Goal: Transaction & Acquisition: Purchase product/service

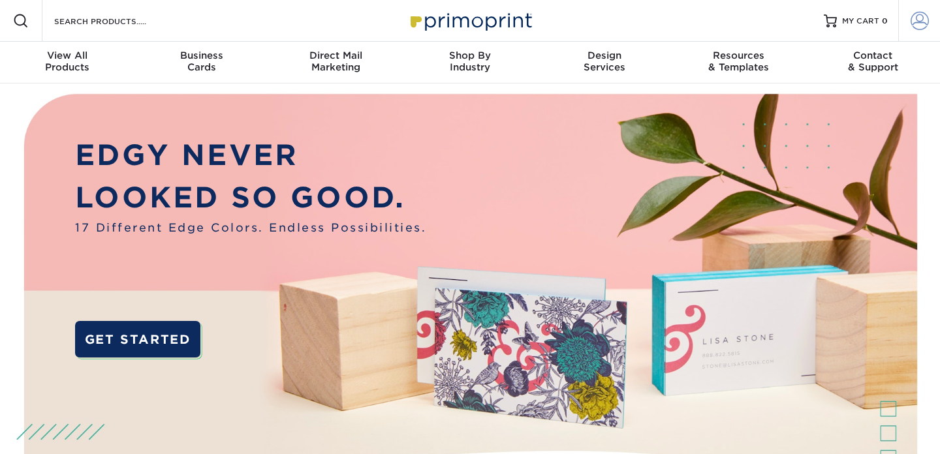
type input "[PERSON_NAME][EMAIL_ADDRESS][PERSON_NAME][DOMAIN_NAME]"
click at [922, 25] on span at bounding box center [920, 21] width 18 height 18
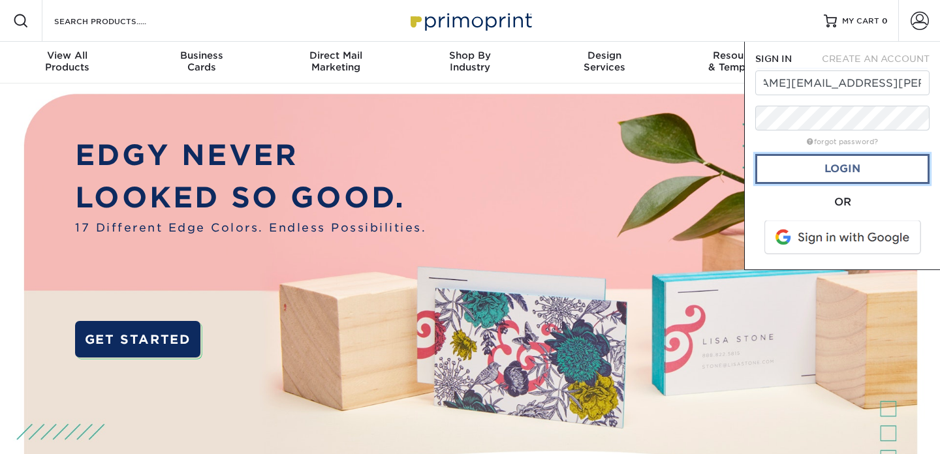
click at [815, 168] on link "Login" at bounding box center [842, 169] width 174 height 30
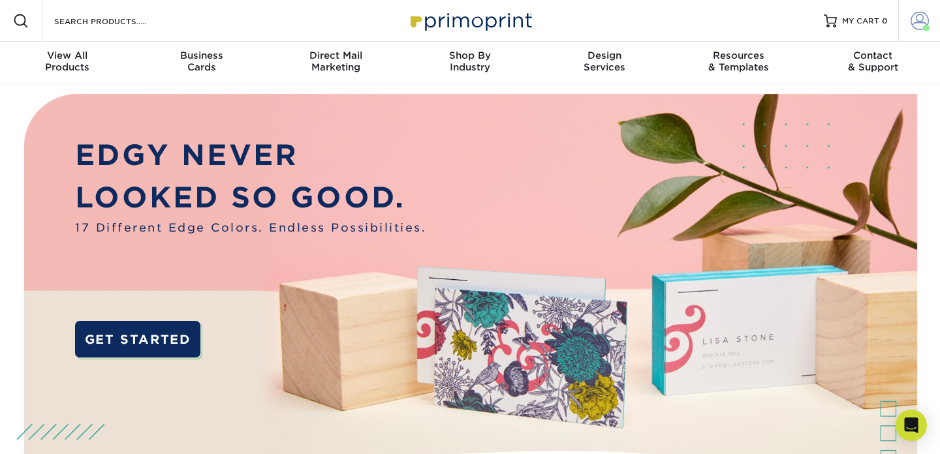
click at [914, 23] on span at bounding box center [920, 21] width 18 height 18
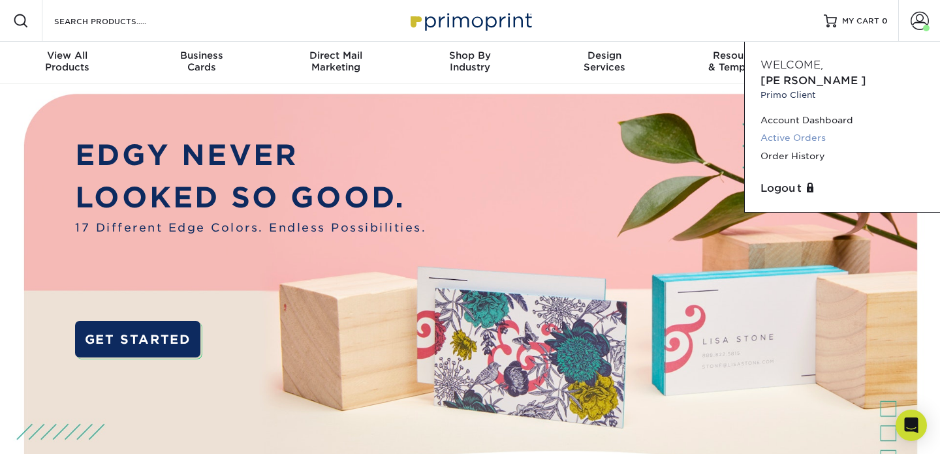
click at [804, 129] on link "Active Orders" at bounding box center [842, 138] width 164 height 18
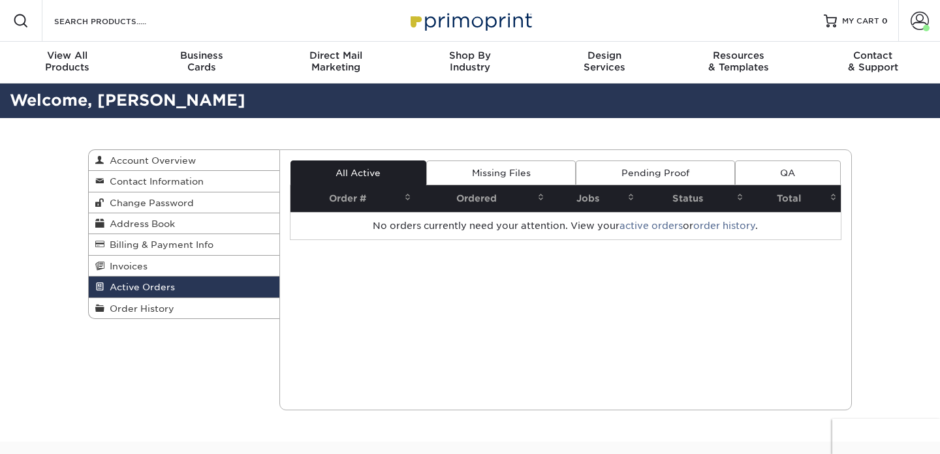
scroll to position [10, 0]
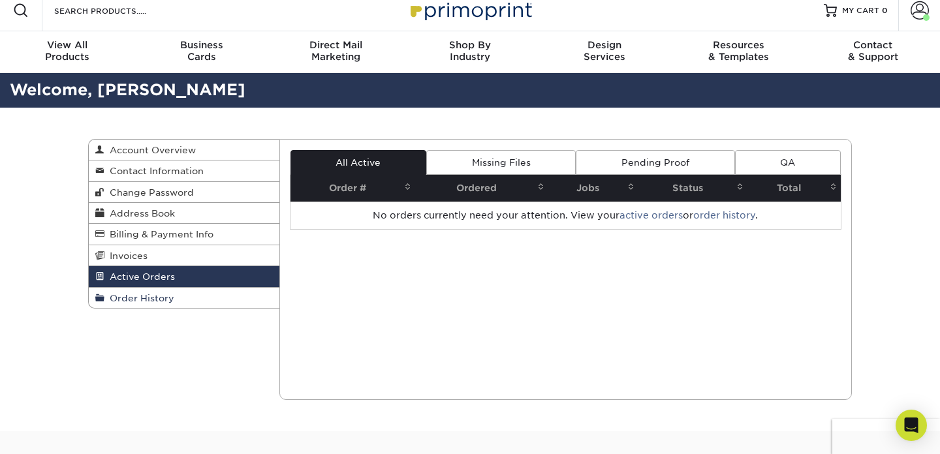
click at [150, 300] on span "Order History" at bounding box center [139, 298] width 70 height 10
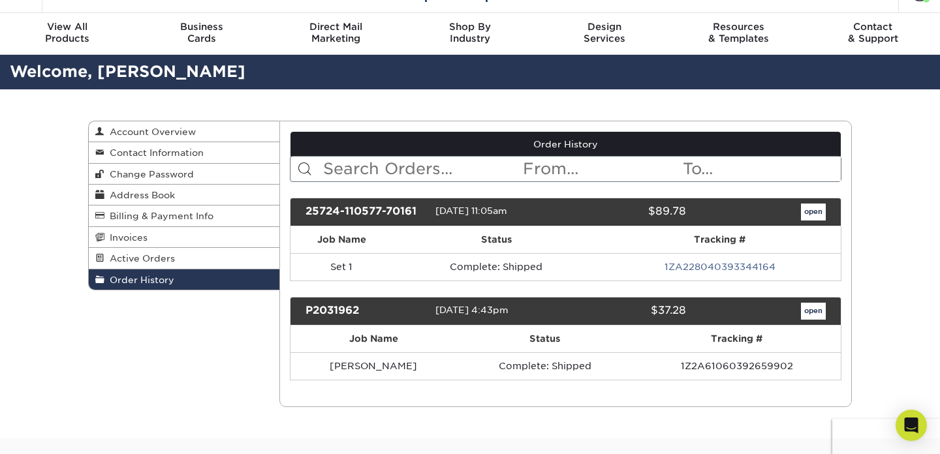
scroll to position [29, 0]
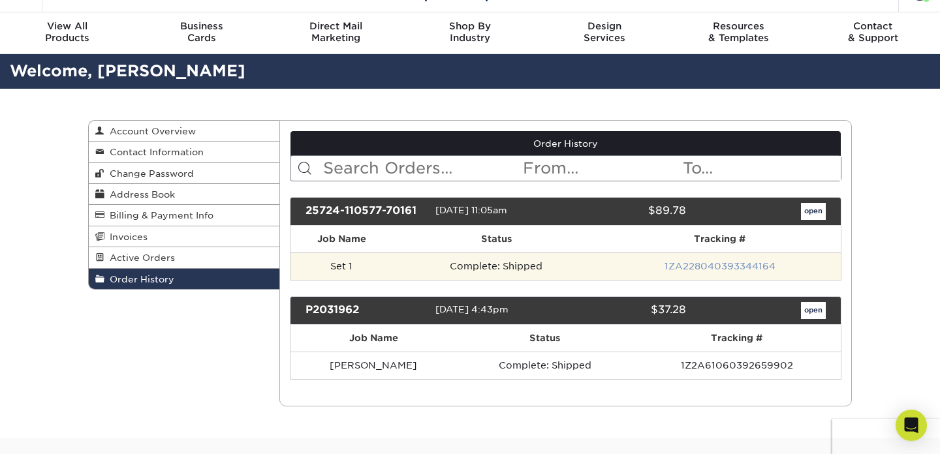
click at [683, 267] on link "1ZA228040393344164" at bounding box center [720, 266] width 111 height 10
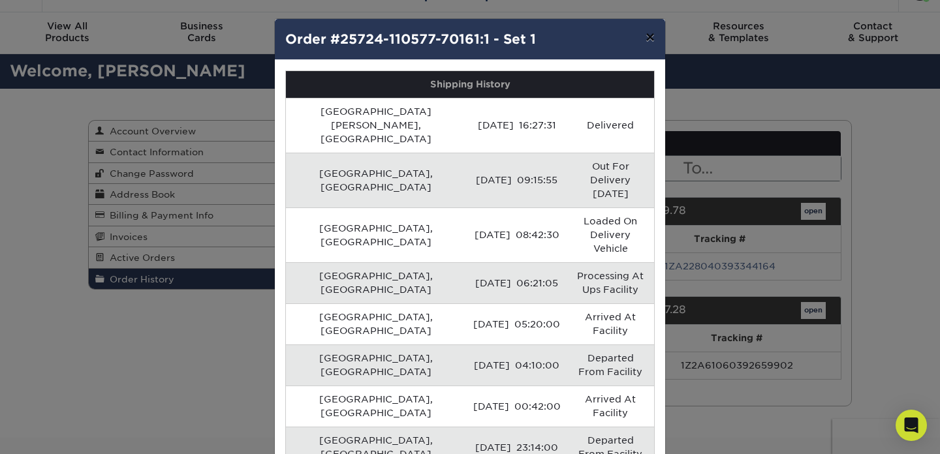
click at [648, 42] on button "×" at bounding box center [650, 37] width 30 height 37
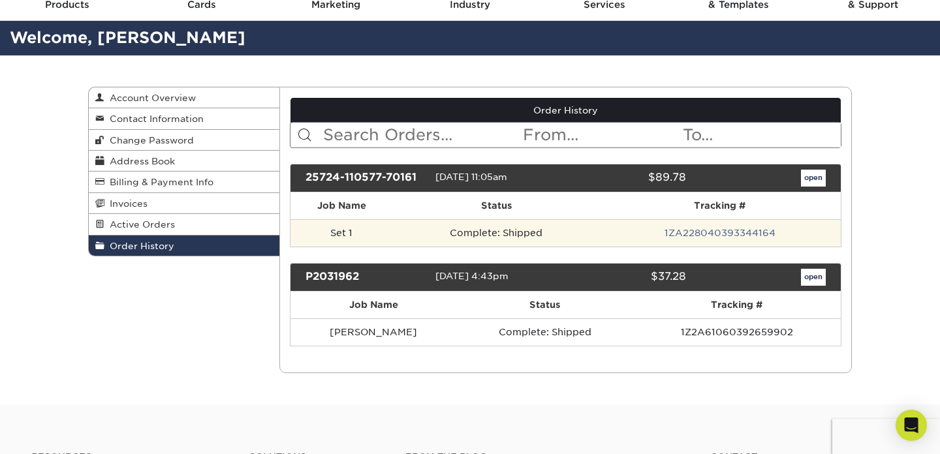
scroll to position [63, 0]
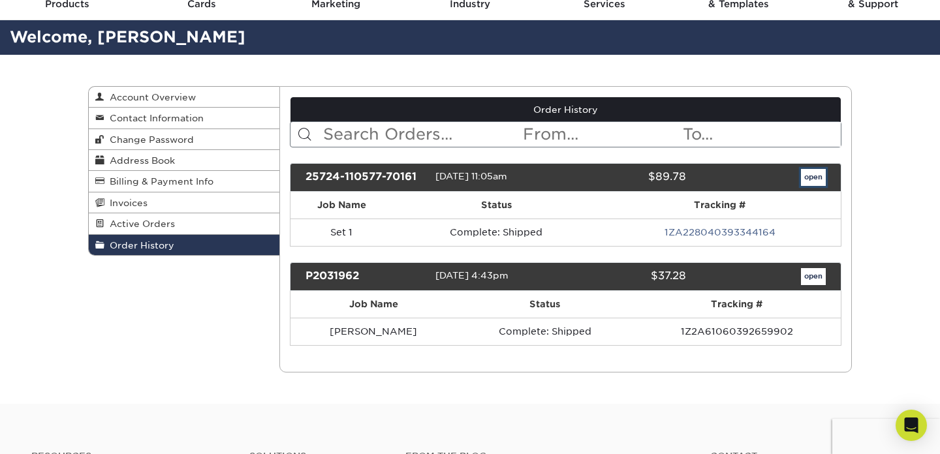
click at [819, 176] on link "open" at bounding box center [813, 177] width 25 height 17
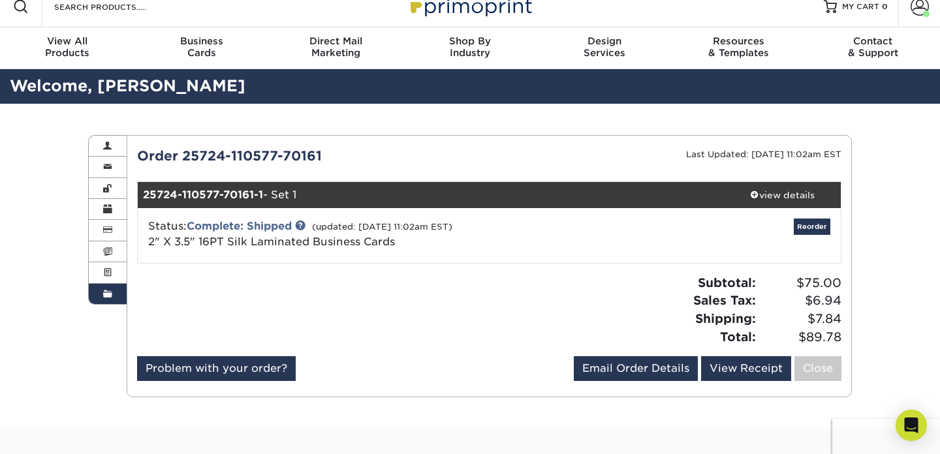
scroll to position [22, 0]
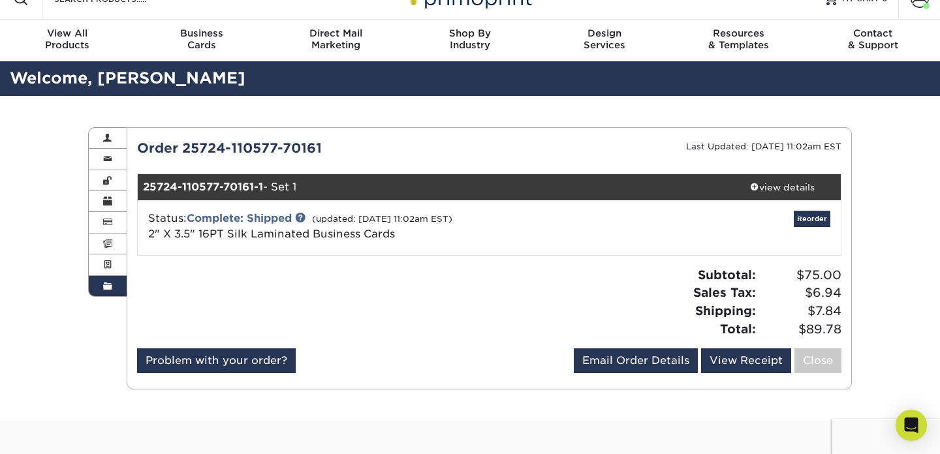
scroll to position [10, 0]
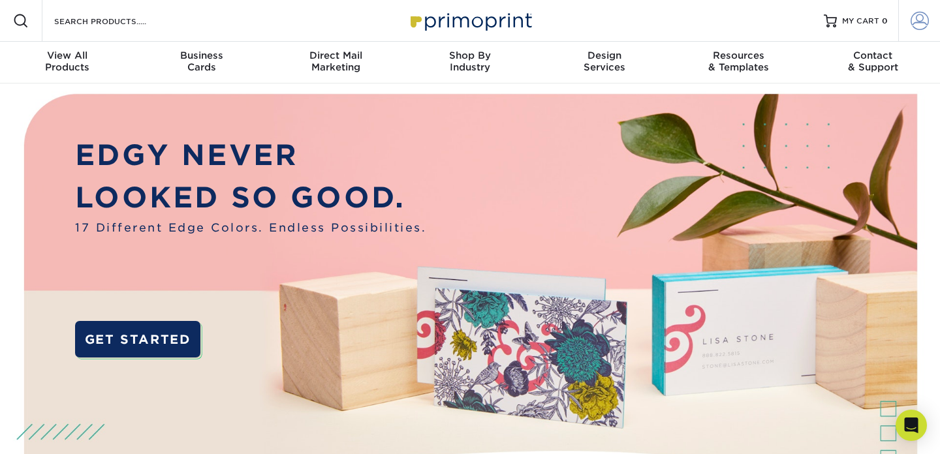
type input "[PERSON_NAME][EMAIL_ADDRESS][PERSON_NAME][DOMAIN_NAME]"
click at [916, 27] on span at bounding box center [920, 21] width 18 height 18
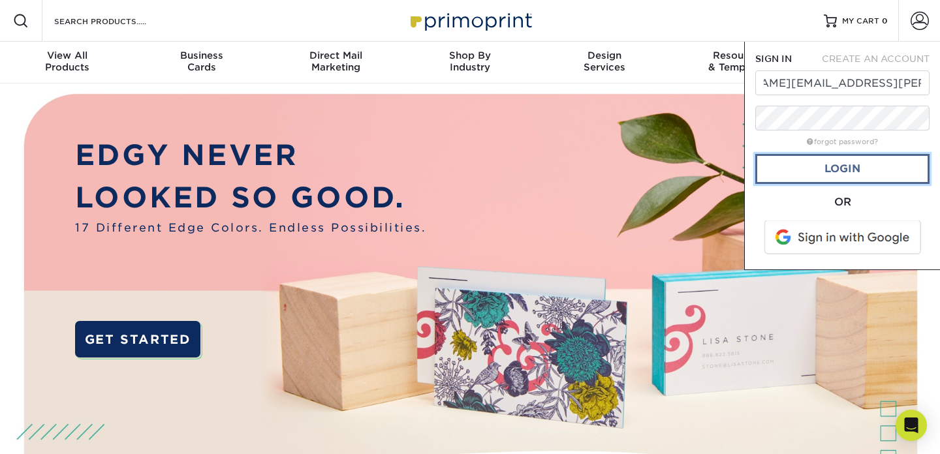
click at [826, 164] on link "Login" at bounding box center [842, 169] width 174 height 30
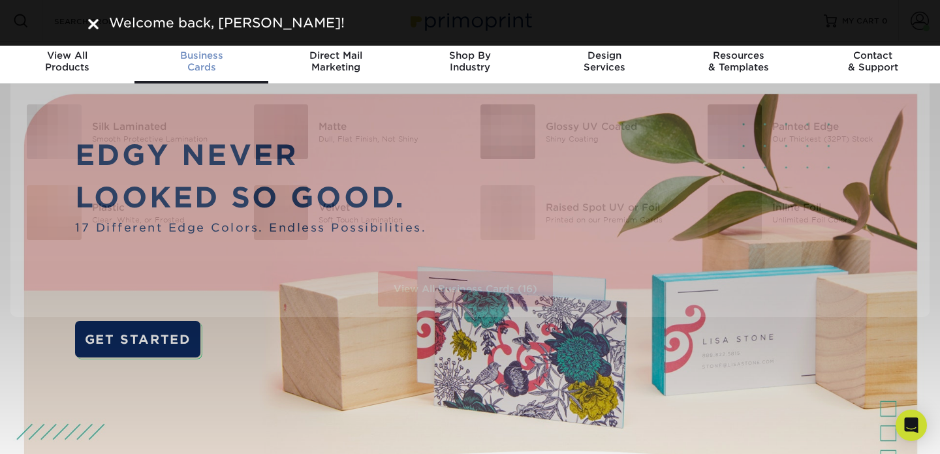
click at [206, 61] on span "Business" at bounding box center [201, 56] width 134 height 12
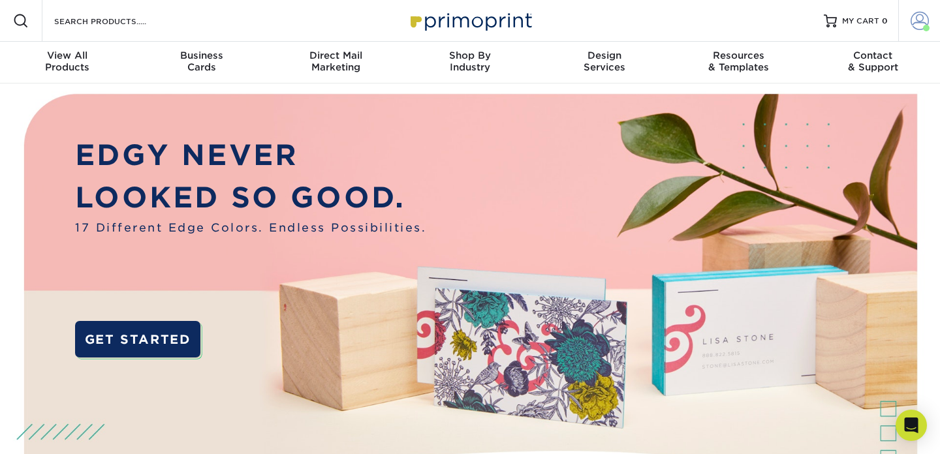
click at [910, 27] on link "Account" at bounding box center [919, 21] width 42 height 42
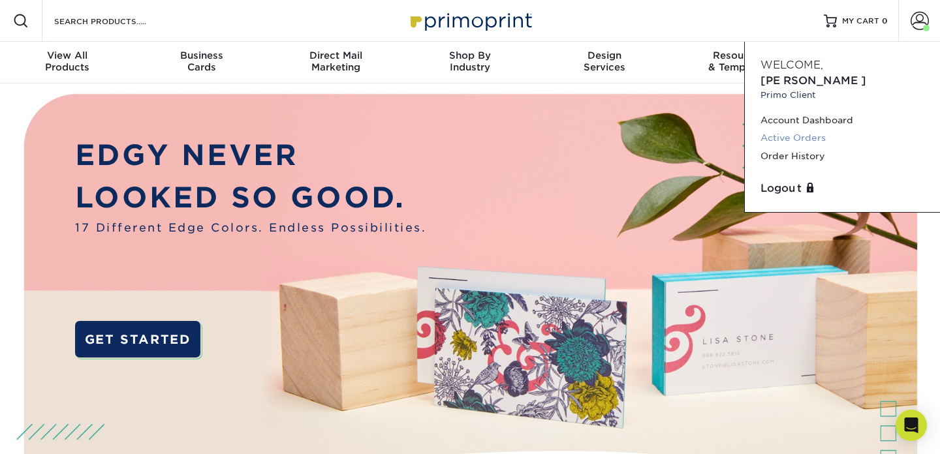
click at [807, 129] on link "Active Orders" at bounding box center [842, 138] width 164 height 18
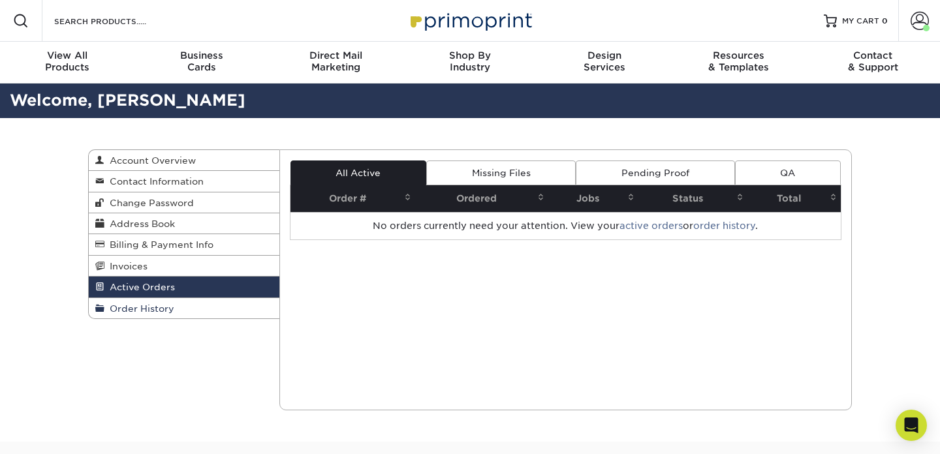
click at [147, 313] on span "Order History" at bounding box center [139, 309] width 70 height 10
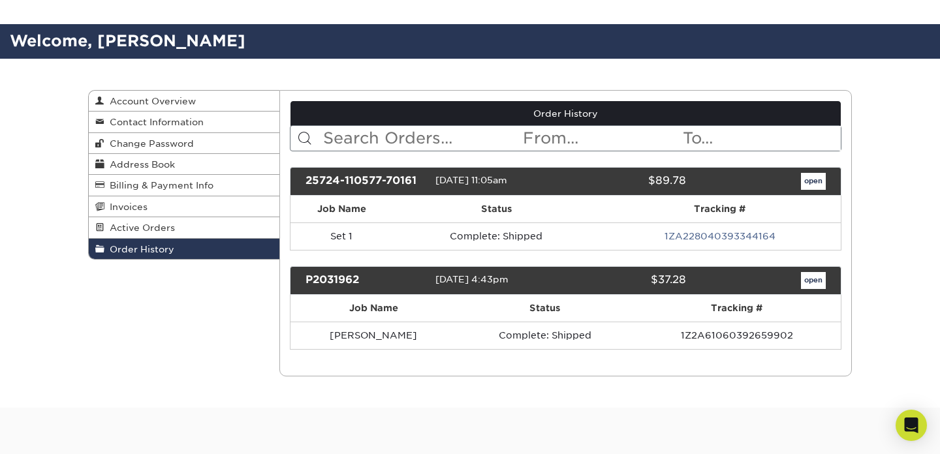
scroll to position [68, 0]
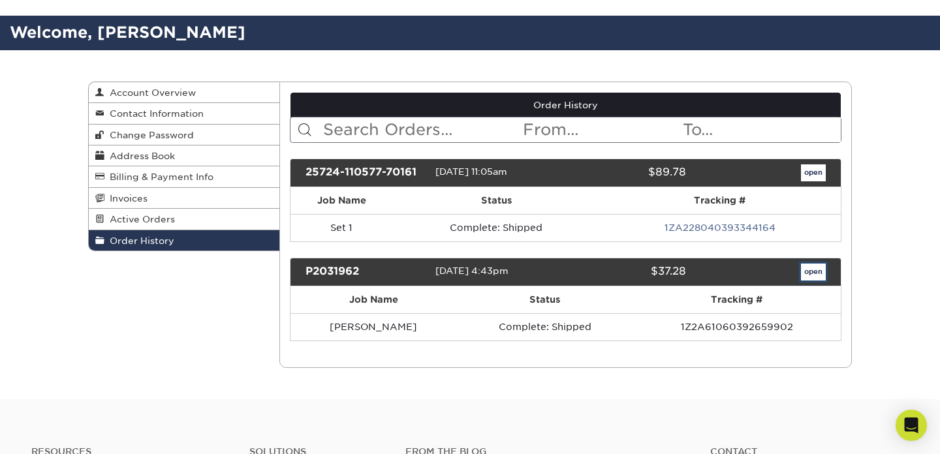
click at [822, 274] on link "open" at bounding box center [813, 272] width 25 height 17
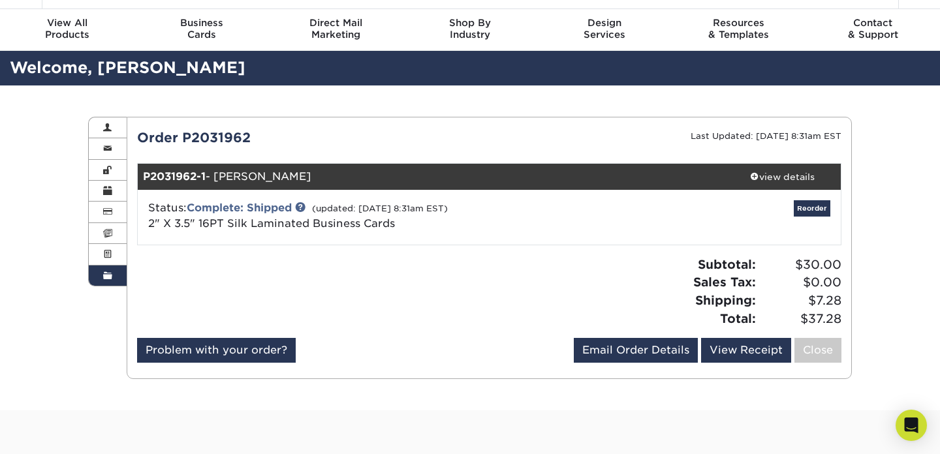
scroll to position [39, 0]
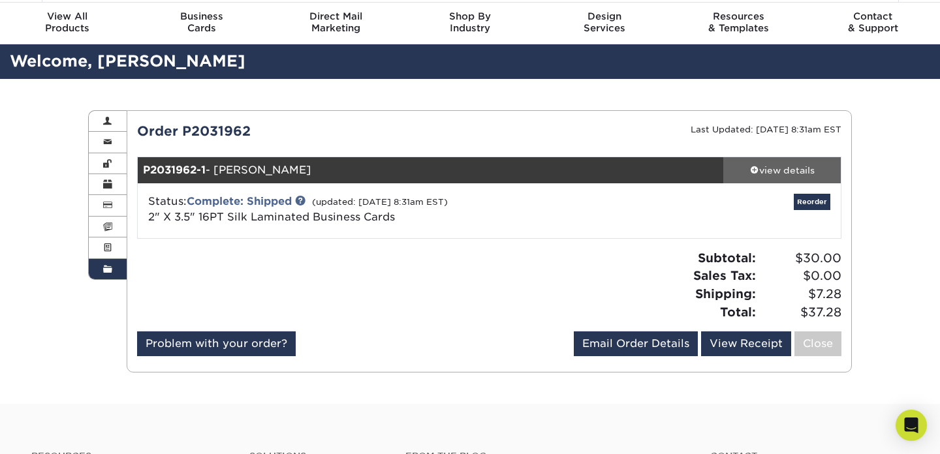
click at [813, 170] on div "view details" at bounding box center [781, 170] width 117 height 13
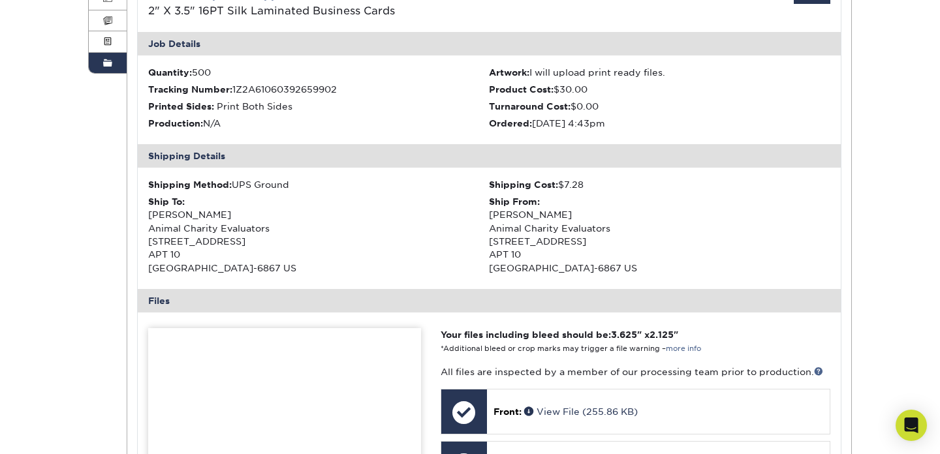
scroll to position [0, 0]
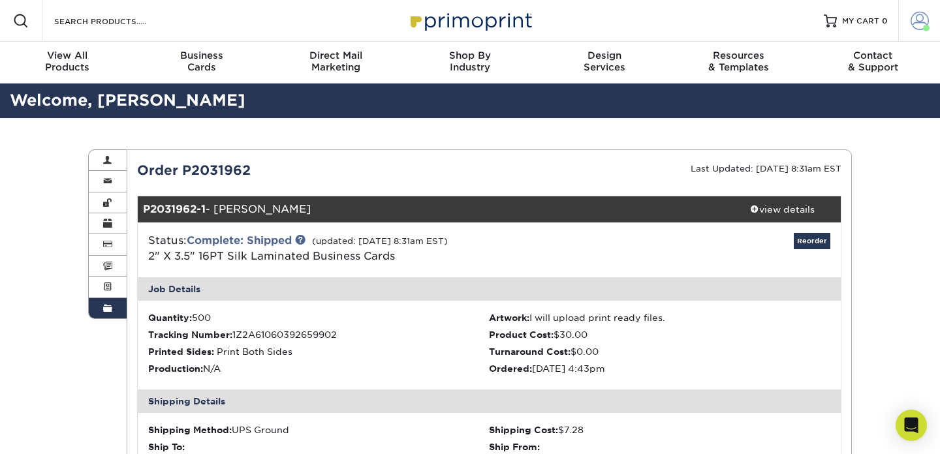
click at [915, 18] on span at bounding box center [920, 21] width 18 height 18
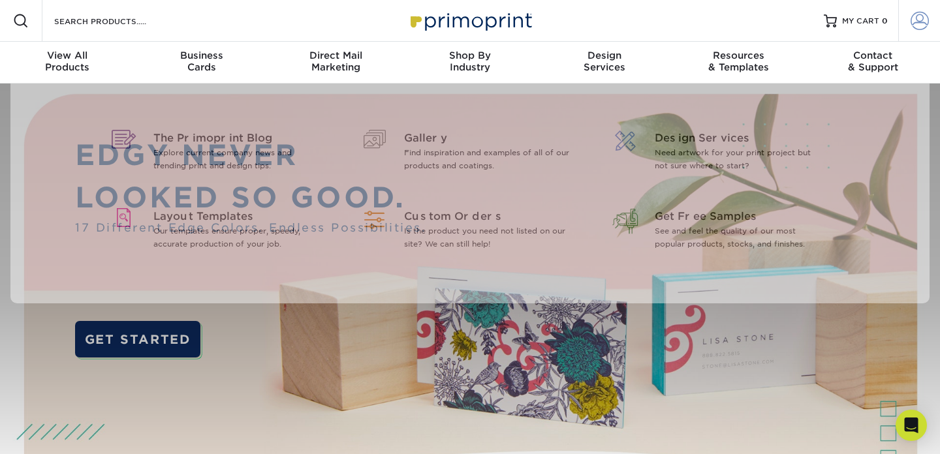
type input "[PERSON_NAME][EMAIL_ADDRESS][PERSON_NAME][DOMAIN_NAME]"
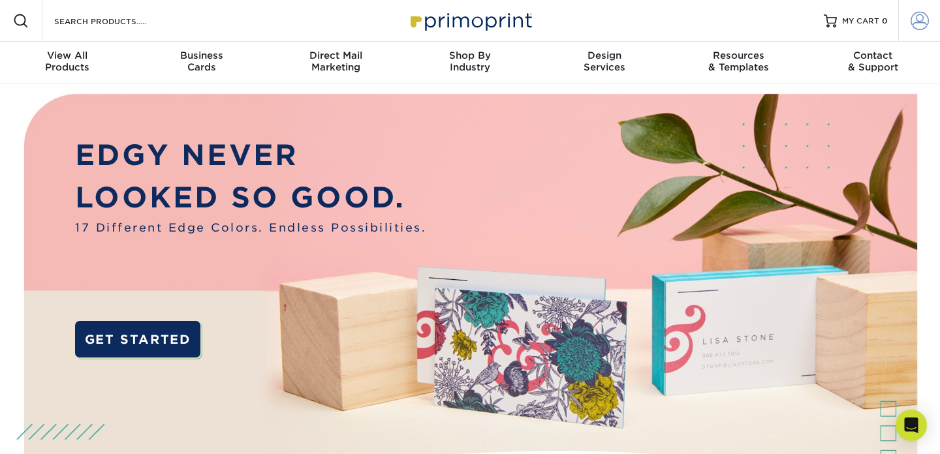
click at [923, 17] on span at bounding box center [920, 21] width 18 height 18
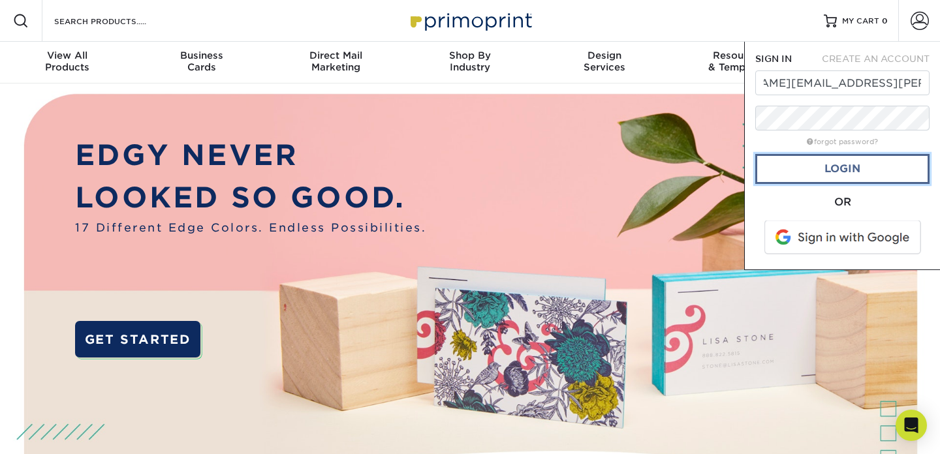
click at [808, 168] on link "Login" at bounding box center [842, 169] width 174 height 30
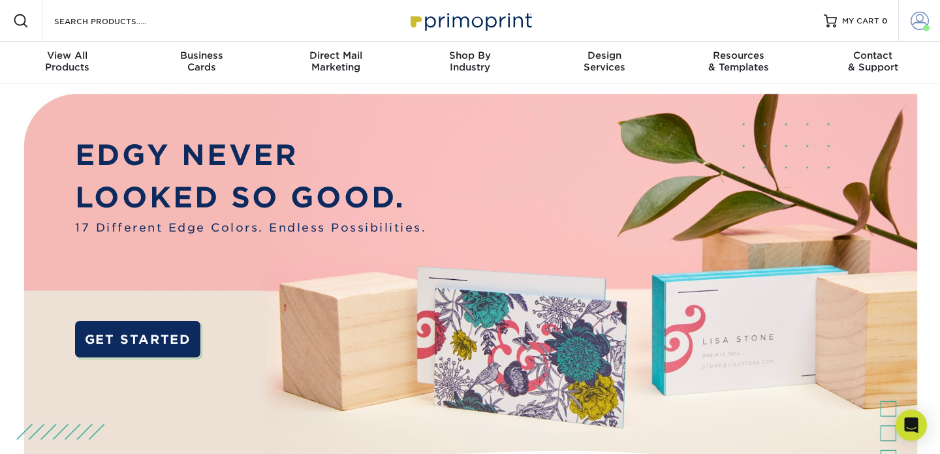
click at [923, 22] on span at bounding box center [920, 21] width 18 height 18
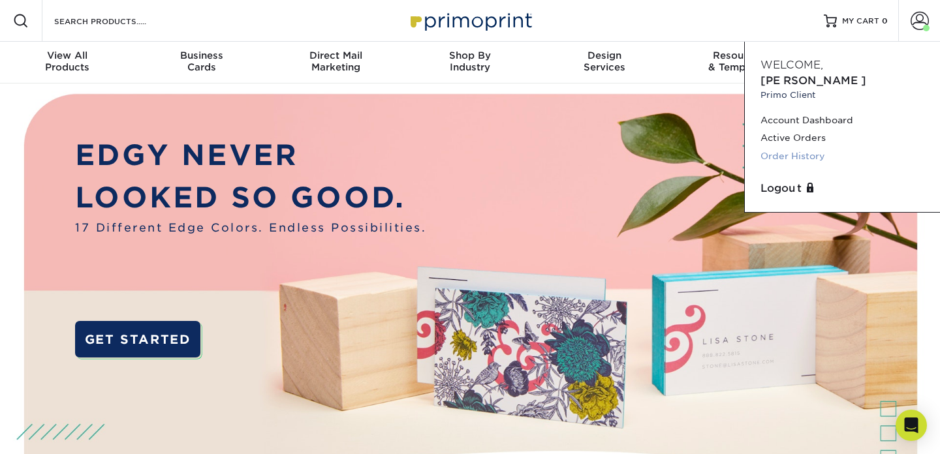
click at [804, 148] on link "Order History" at bounding box center [842, 157] width 164 height 18
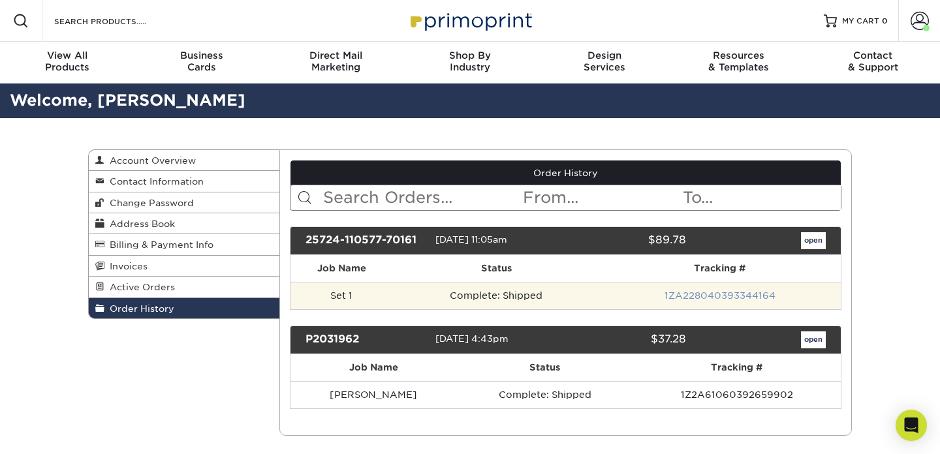
click at [742, 297] on link "1ZA228040393344164" at bounding box center [720, 295] width 111 height 10
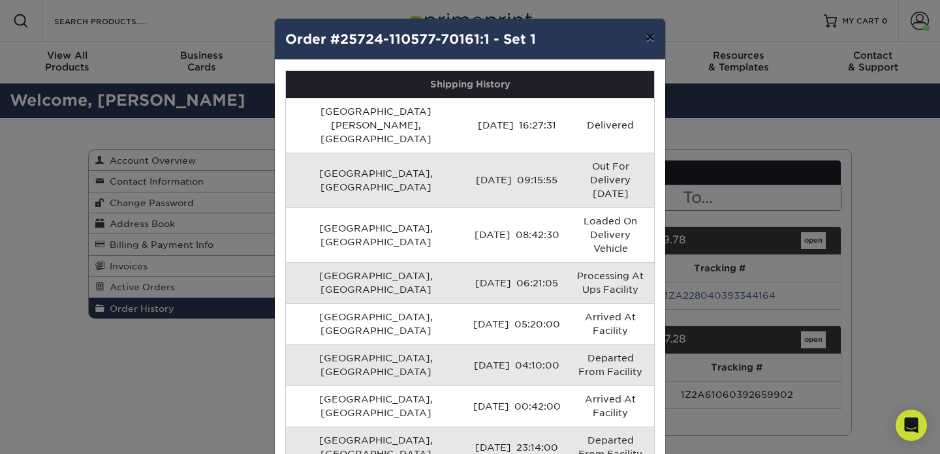
click at [648, 37] on button "×" at bounding box center [650, 37] width 30 height 37
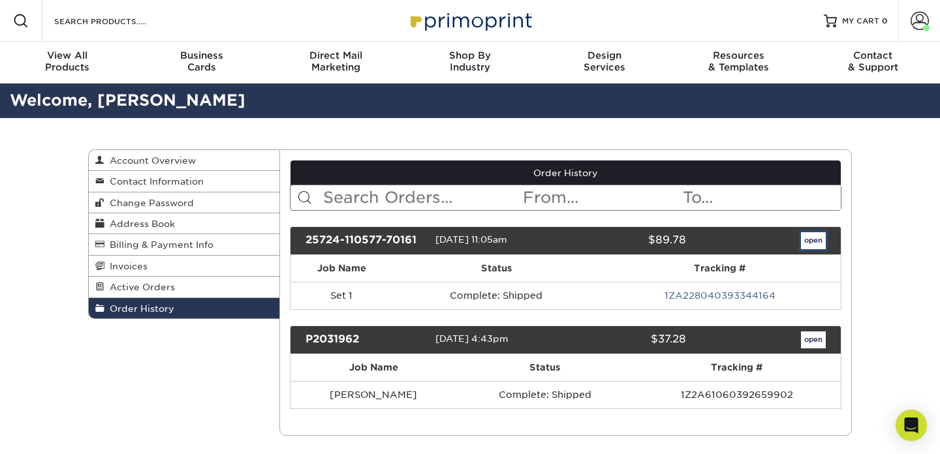
click at [818, 243] on link "open" at bounding box center [813, 240] width 25 height 17
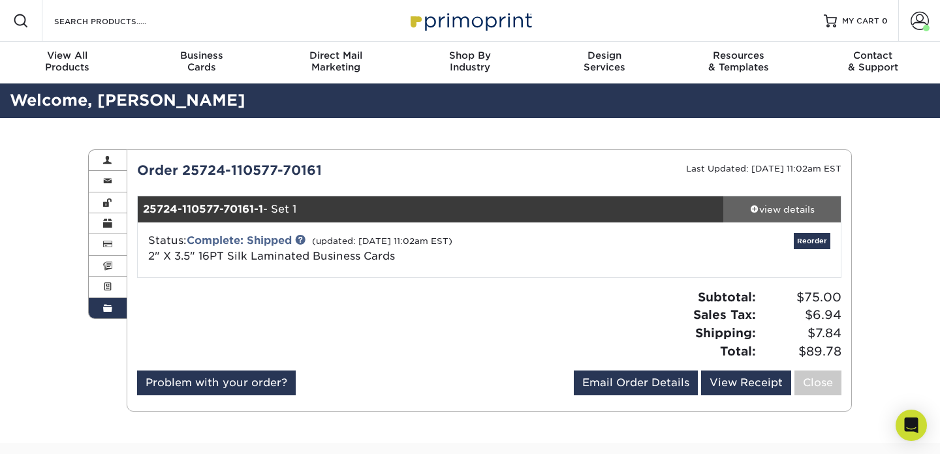
click at [776, 210] on div "view details" at bounding box center [781, 209] width 117 height 13
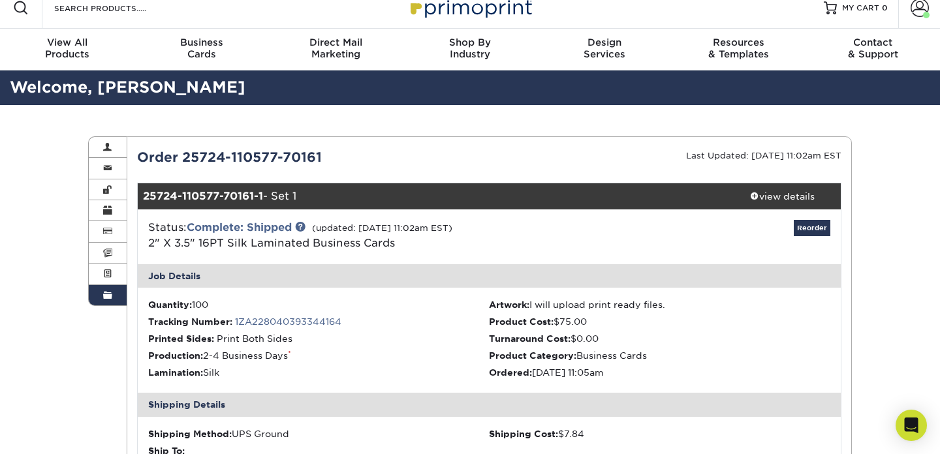
scroll to position [14, 0]
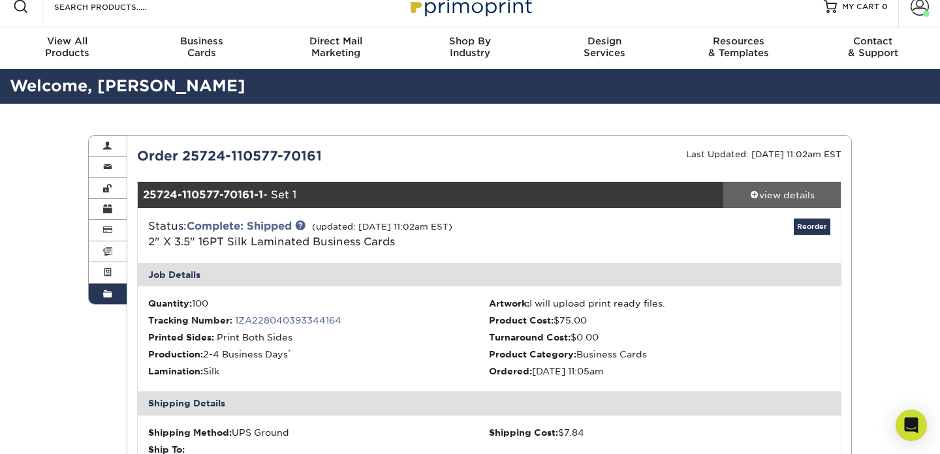
click at [798, 195] on div "view details" at bounding box center [781, 195] width 117 height 13
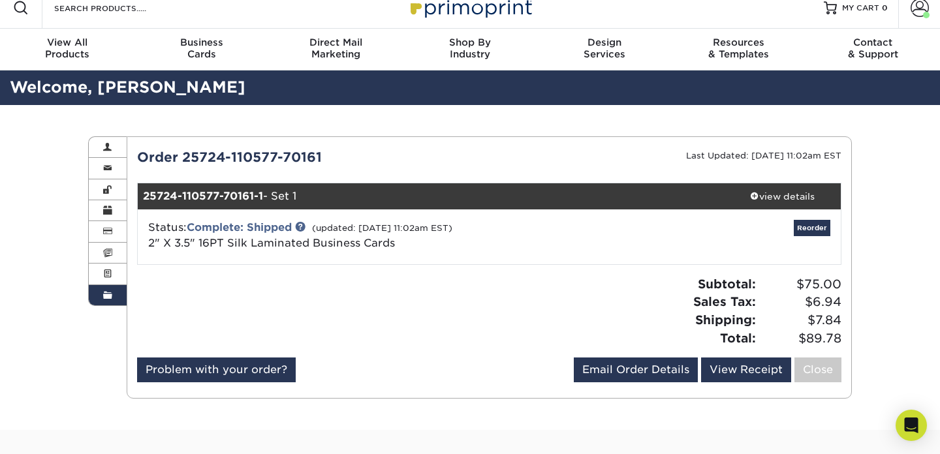
scroll to position [0, 0]
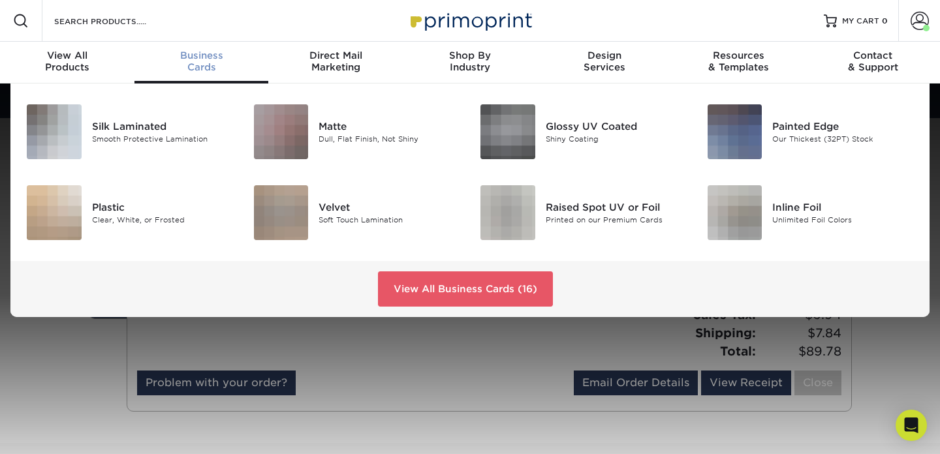
click at [210, 59] on span "Business" at bounding box center [201, 56] width 134 height 12
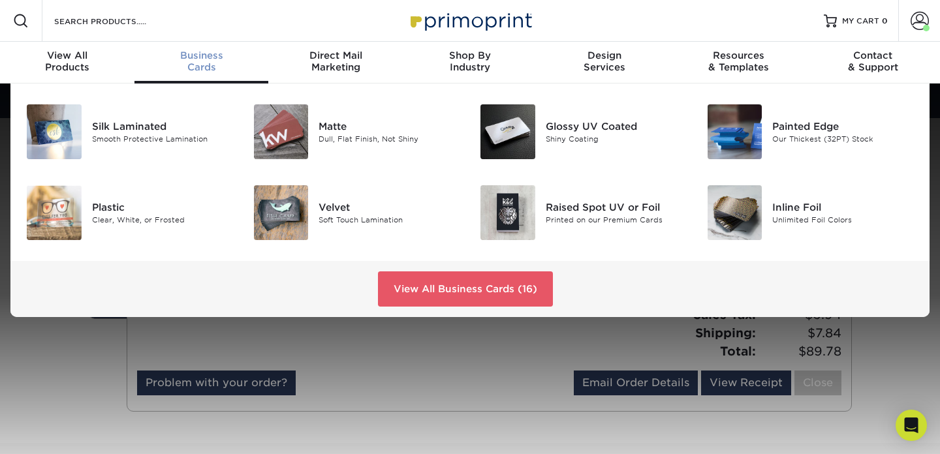
click at [208, 63] on div "Business Cards" at bounding box center [201, 61] width 134 height 23
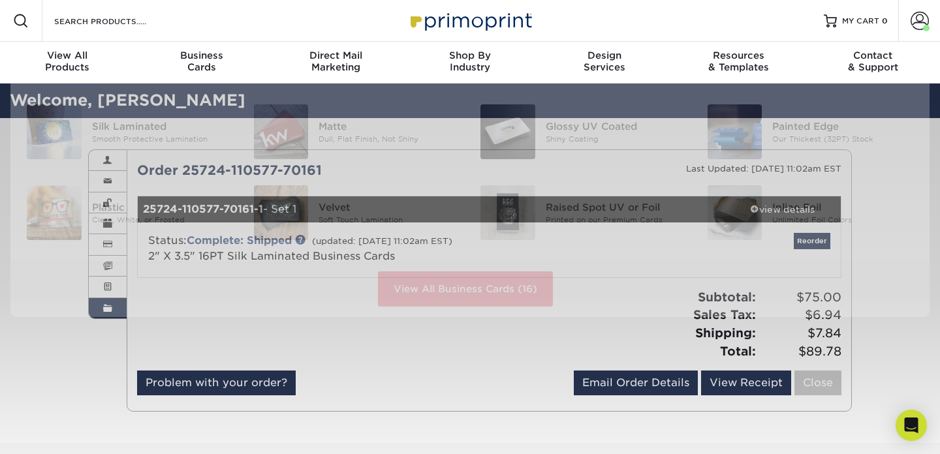
click at [397, 369] on div "Resources Menu Search Products Account [PERSON_NAME] Client Account Dashboard A…" at bounding box center [470, 412] width 940 height 825
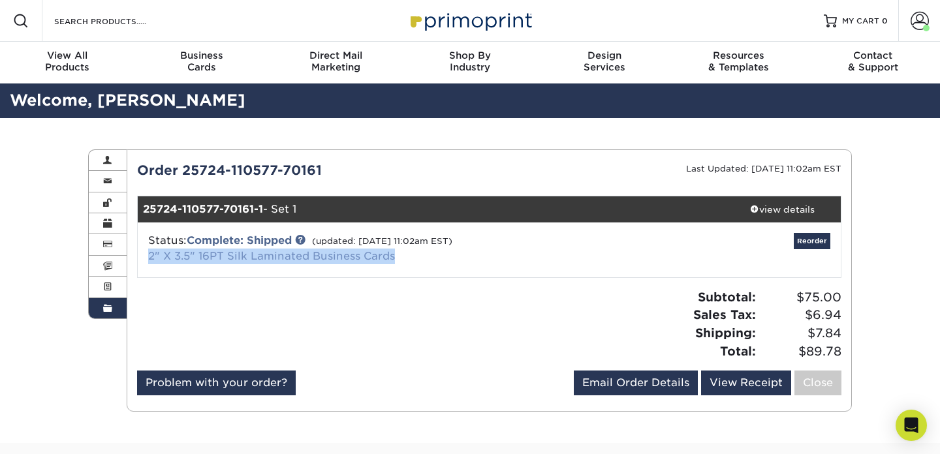
drag, startPoint x: 422, startPoint y: 260, endPoint x: 148, endPoint y: 258, distance: 274.2
click at [148, 258] on div "Status: Complete: Shipped (updated: [DATE] 11:02am EST) 2" X 3.5" 16PT Silk Lam…" at bounding box center [372, 248] width 468 height 31
copy link "2" X 3.5" 16PT Silk Laminated Business Cards"
click at [155, 23] on input "Search Products" at bounding box center [116, 21] width 127 height 16
click at [209, 67] on div "Business Cards" at bounding box center [201, 61] width 134 height 23
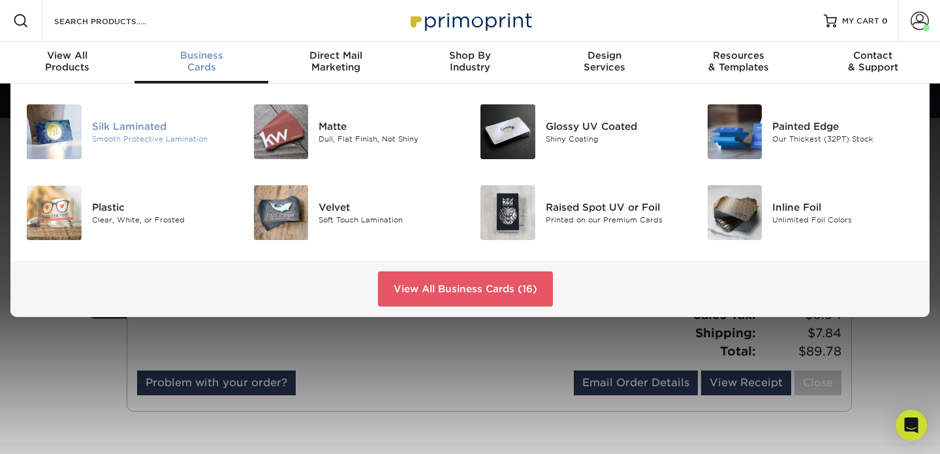
click at [131, 129] on div "Silk Laminated" at bounding box center [163, 126] width 142 height 14
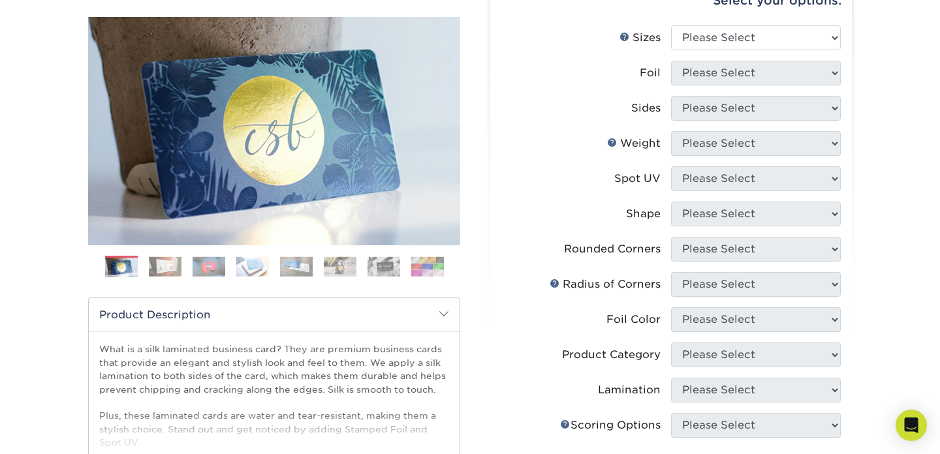
scroll to position [139, 0]
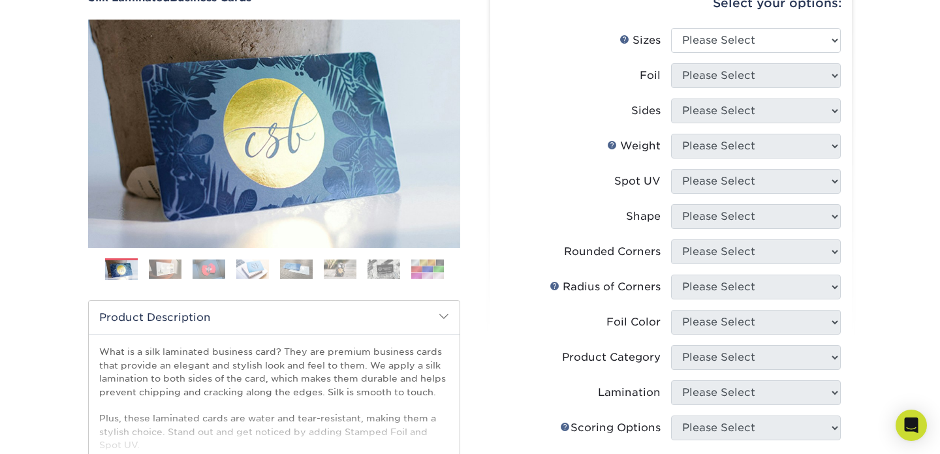
click at [843, 143] on div "Select your options: Sizes Help Sizes Please Select 1.5" x 3.5" - Mini 1.75" x …" at bounding box center [671, 355] width 362 height 755
click at [775, 44] on select "Please Select 1.5" x 3.5" - Mini 1.75" x 3.5" - Mini 2" x 2" - Square 2" x 3" -…" at bounding box center [756, 40] width 170 height 25
select select "2.00x3.50"
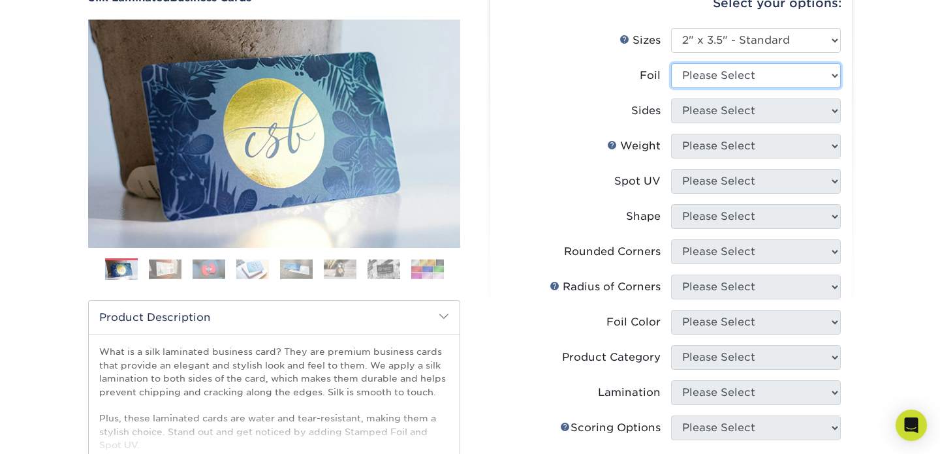
click at [774, 75] on select "Please Select Yes No" at bounding box center [756, 75] width 170 height 25
select select "0"
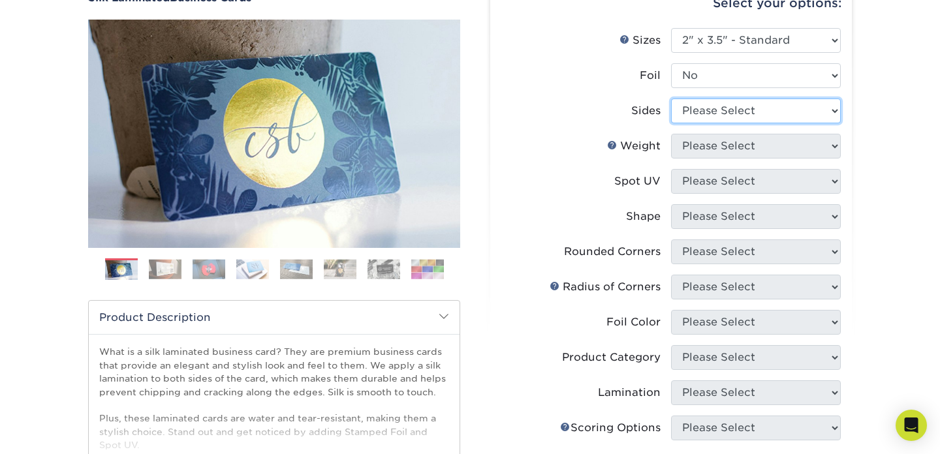
click at [777, 112] on select "Please Select Print Both Sides Print Front Only" at bounding box center [756, 111] width 170 height 25
select select "13abbda7-1d64-4f25-8bb2-c179b224825d"
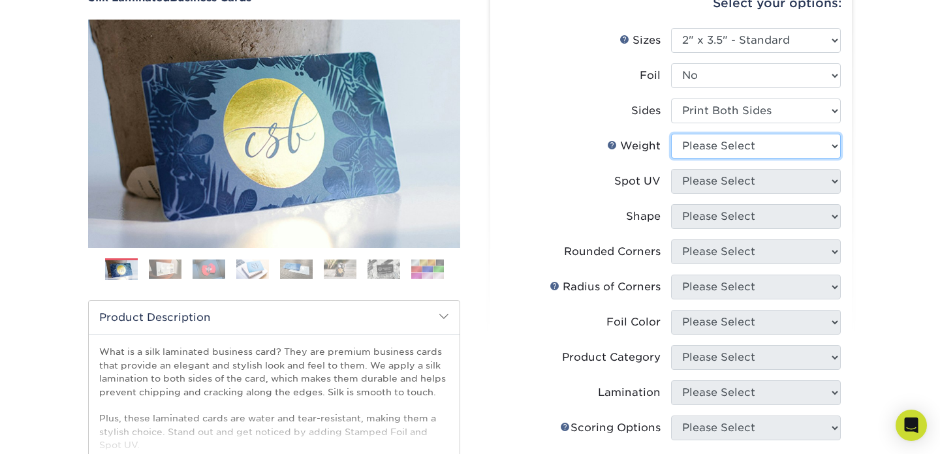
click at [772, 149] on select "Please Select 16PT" at bounding box center [756, 146] width 170 height 25
